Goal: Navigation & Orientation: Find specific page/section

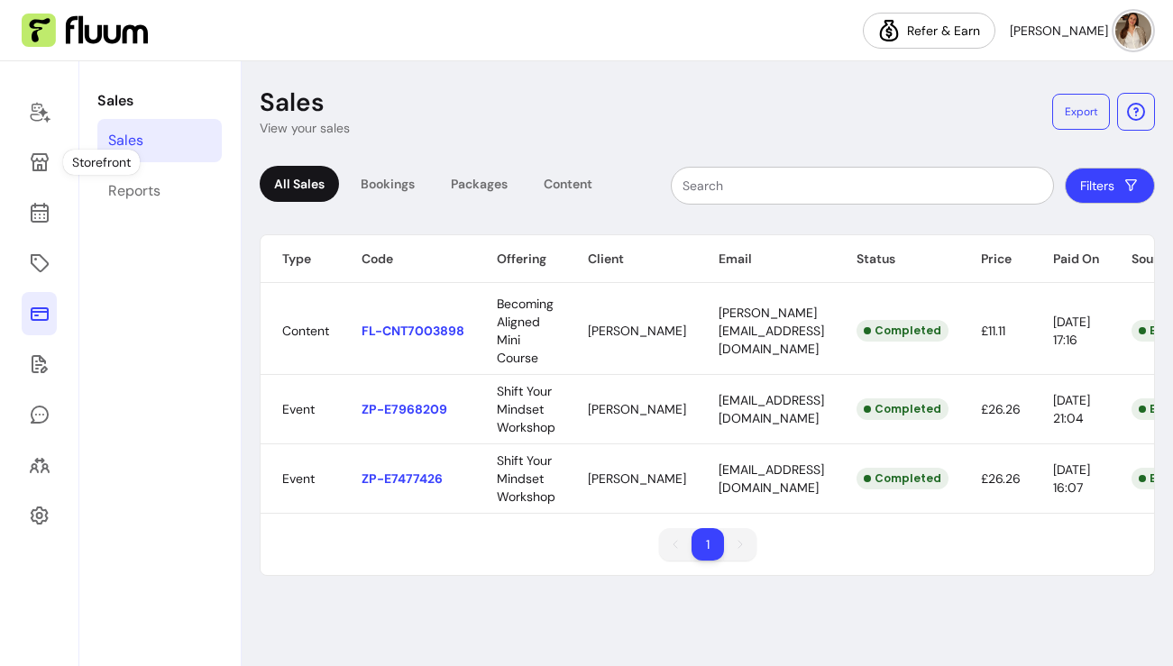
click at [41, 35] on img at bounding box center [85, 31] width 126 height 34
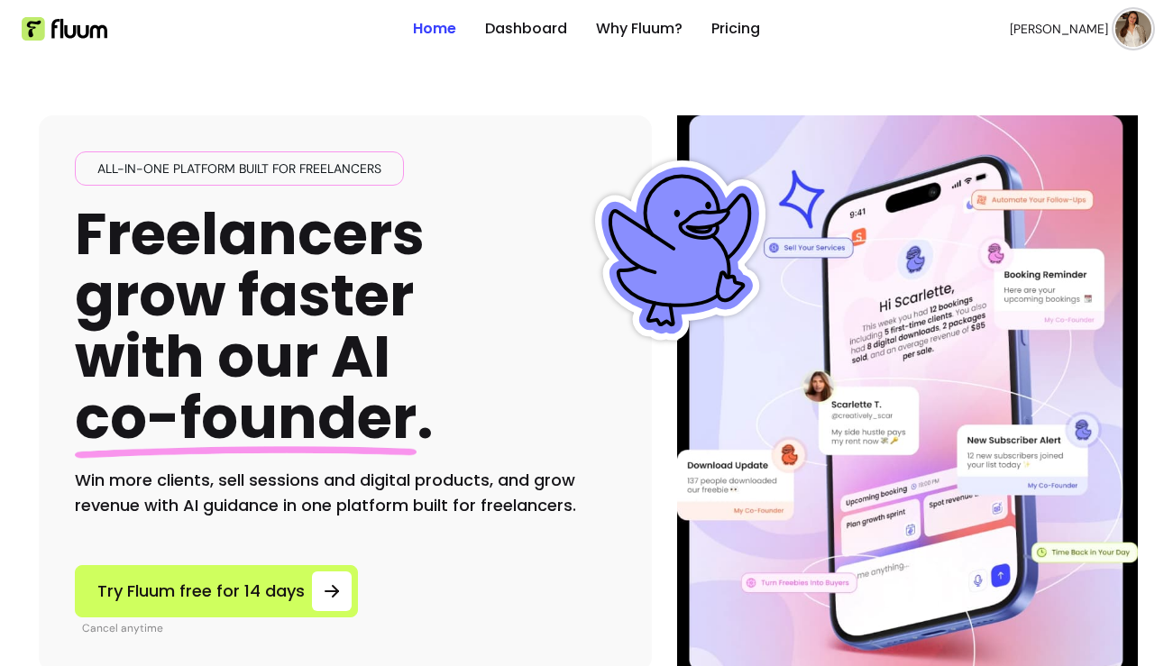
click at [1135, 32] on img at bounding box center [1133, 29] width 36 height 36
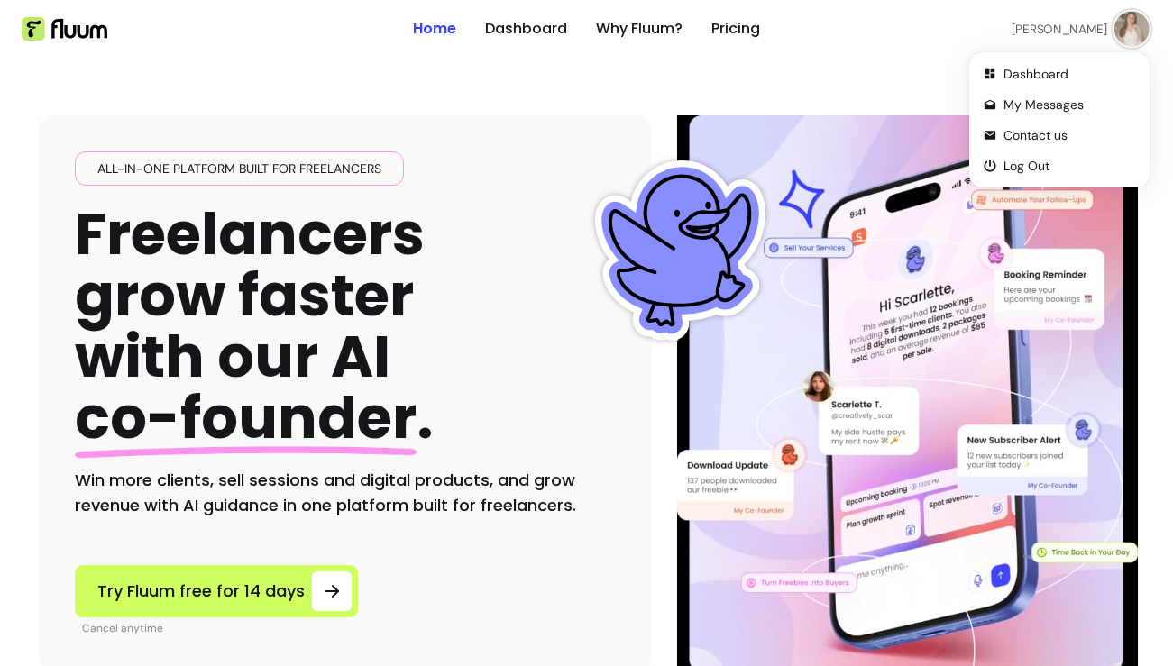
click at [1055, 73] on span "Dashboard" at bounding box center [1069, 74] width 132 height 18
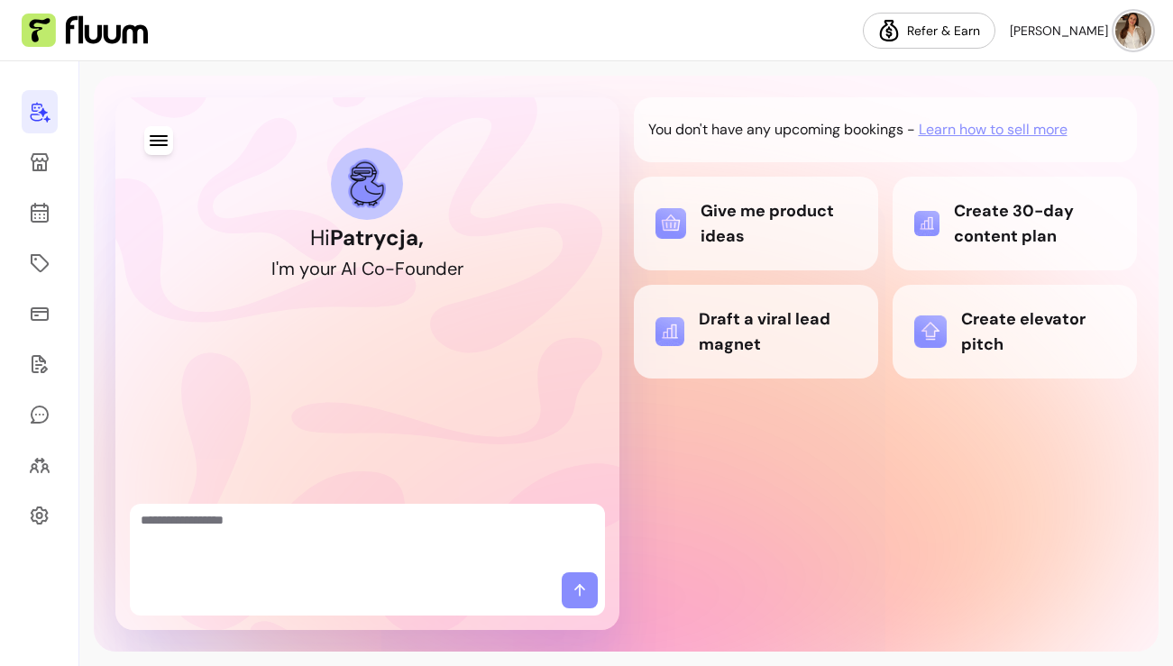
click at [1083, 416] on div "You don't have any upcoming bookings - Learn how to sell more Give me product i…" at bounding box center [886, 363] width 504 height 533
click at [1080, 428] on div "You don't have any upcoming bookings - Learn how to sell more Give me product i…" at bounding box center [886, 363] width 504 height 533
click at [1070, 413] on div "You don't have any upcoming bookings - Learn how to sell more Give me product i…" at bounding box center [886, 363] width 504 height 533
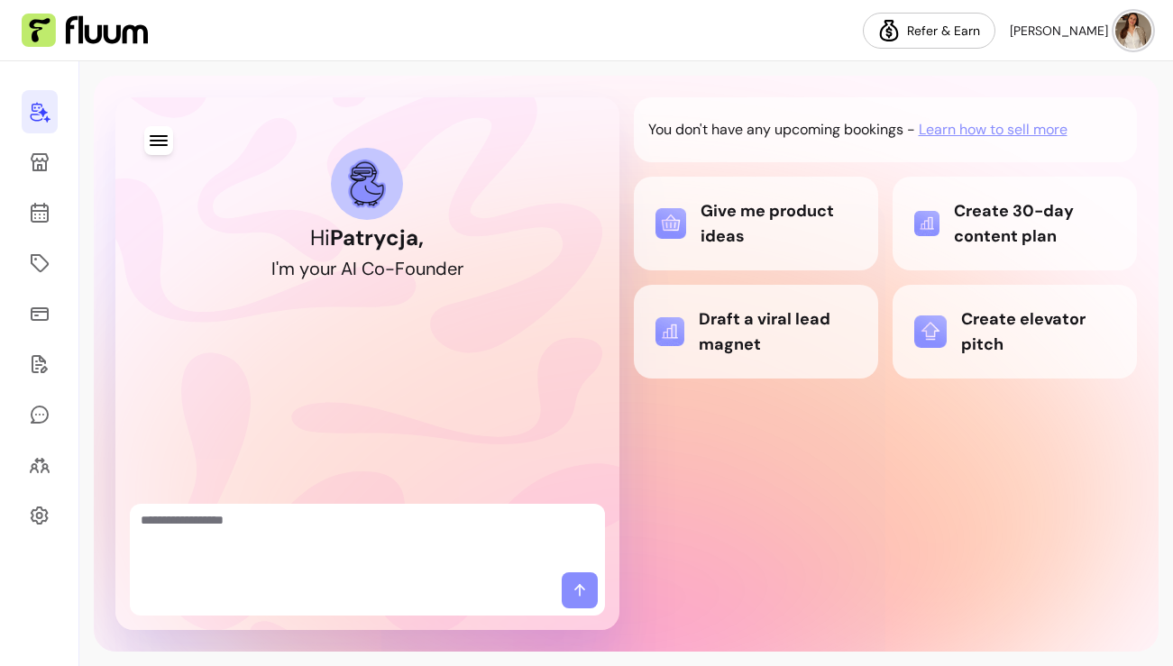
click at [1012, 411] on div "You don't have any upcoming bookings - Learn how to sell more Give me product i…" at bounding box center [886, 363] width 504 height 533
